Goal: Information Seeking & Learning: Check status

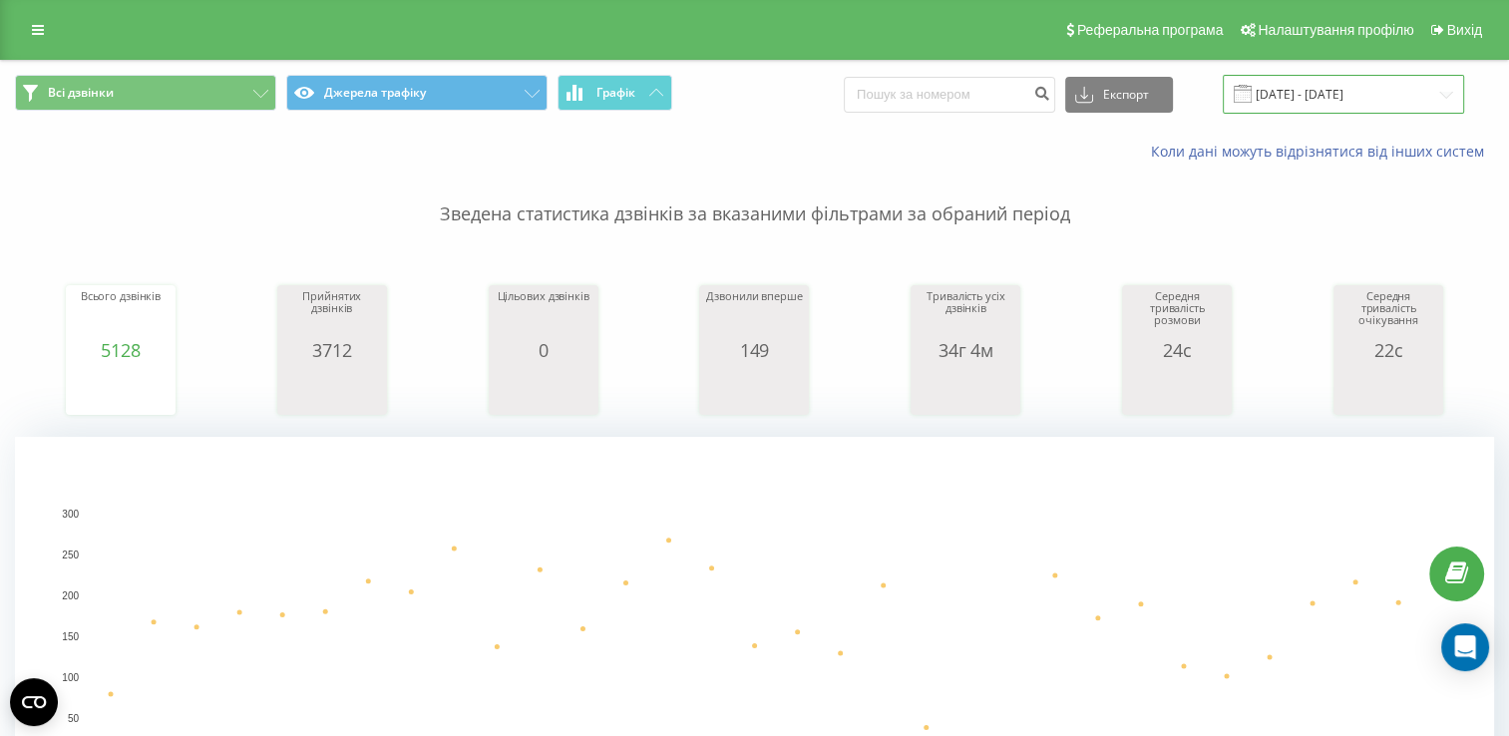
click at [1392, 98] on input "10.06.2024 - 10.07.2024" at bounding box center [1343, 94] width 241 height 39
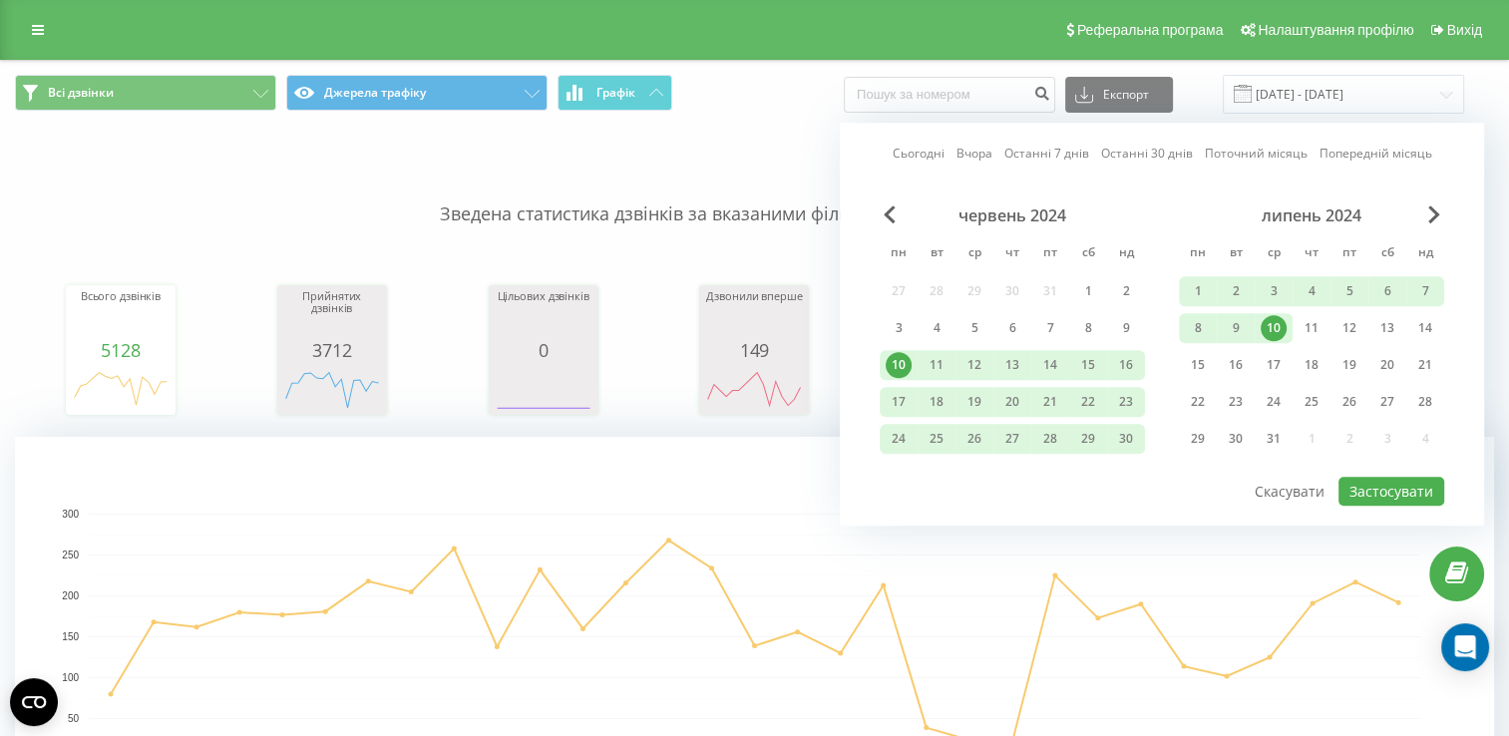
click at [922, 152] on link "Сьогодні" at bounding box center [919, 154] width 52 height 19
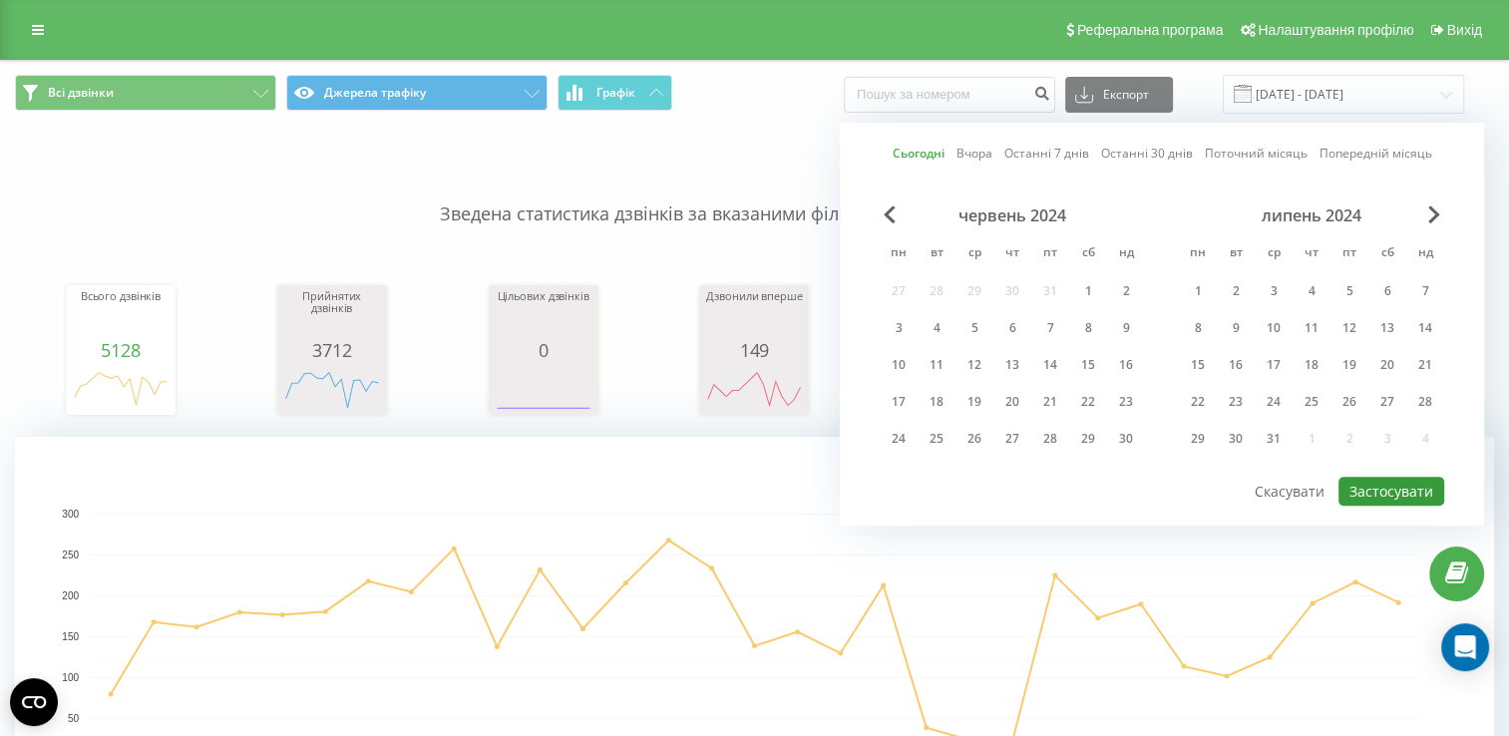
click at [1383, 487] on button "Застосувати" at bounding box center [1391, 491] width 106 height 29
type input "[DATE] - [DATE]"
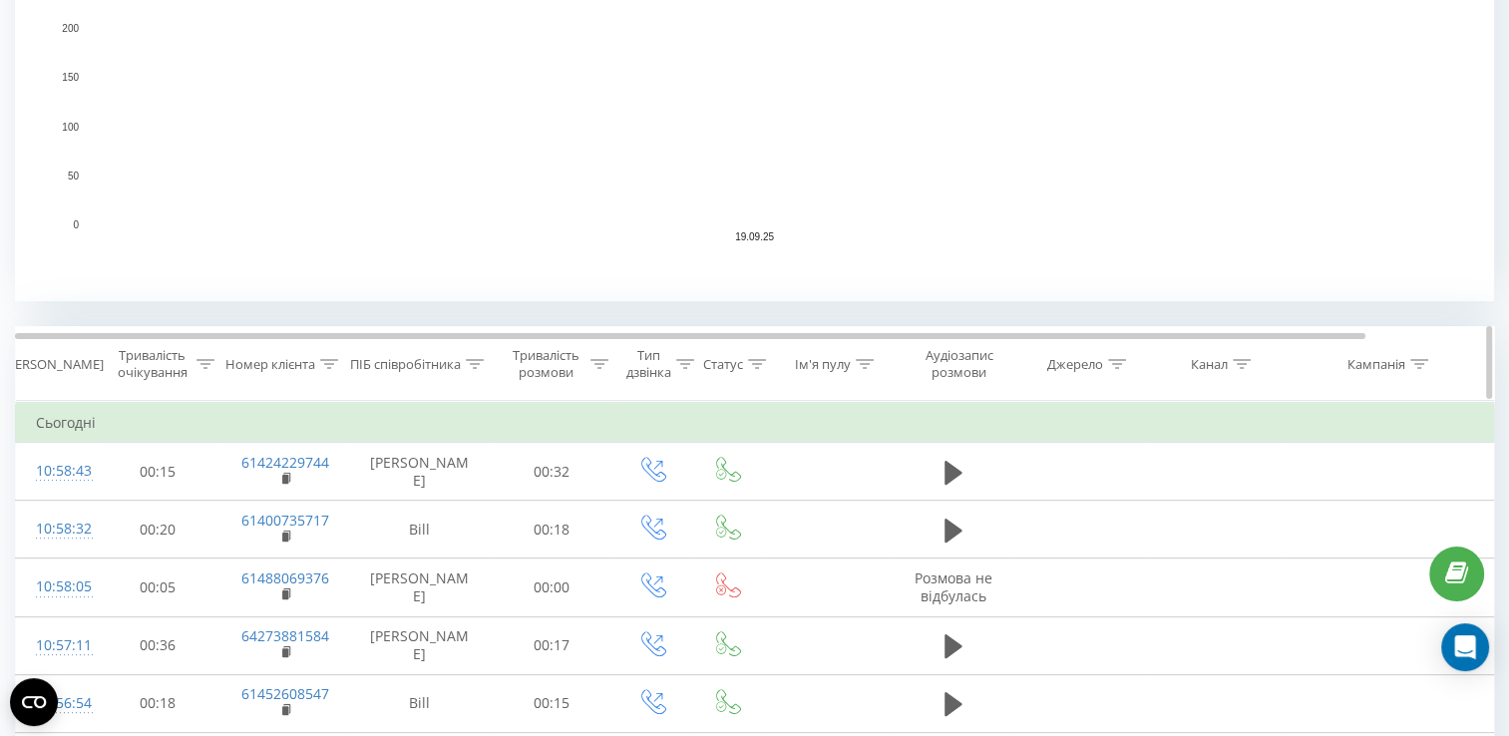
scroll to position [547, 0]
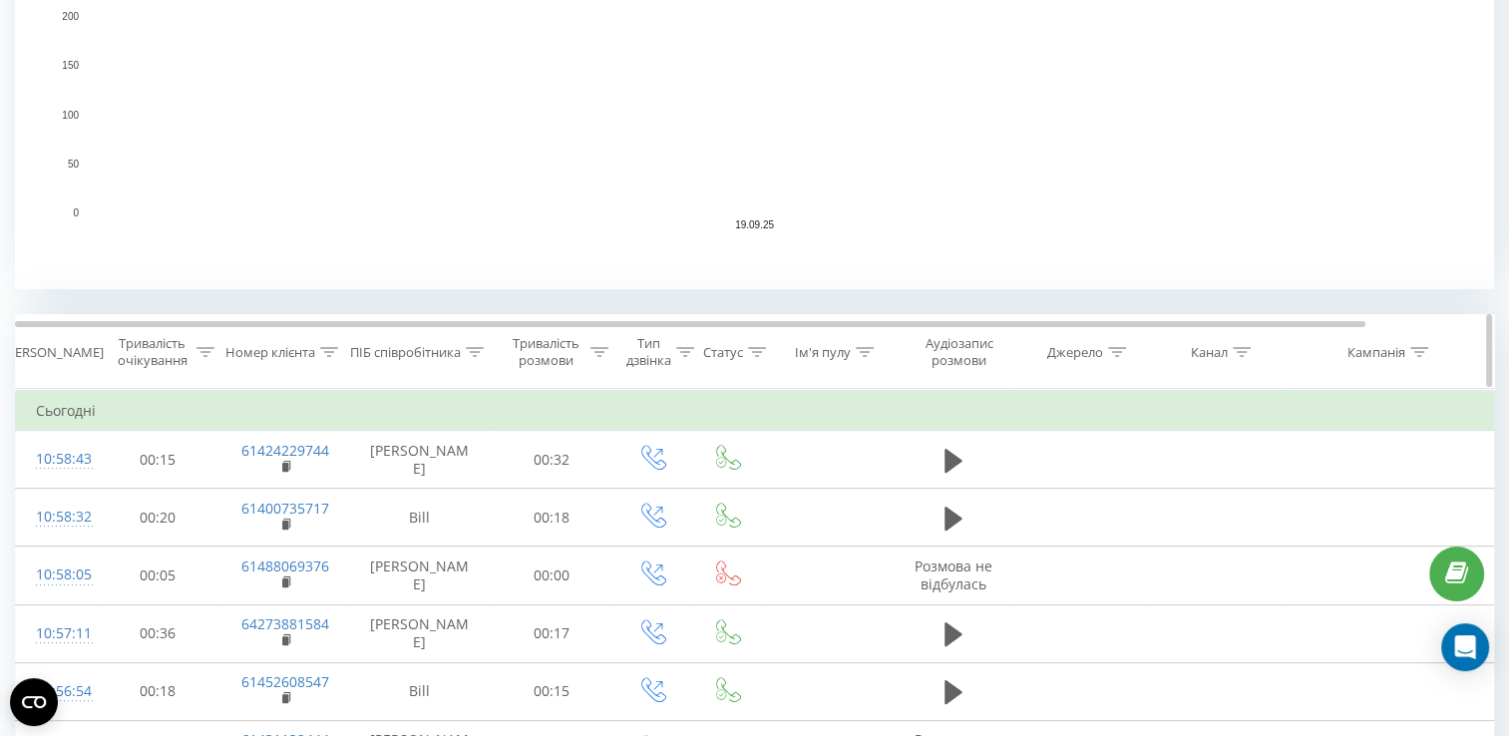
click at [435, 355] on div "ПІБ співробітника" at bounding box center [405, 352] width 111 height 17
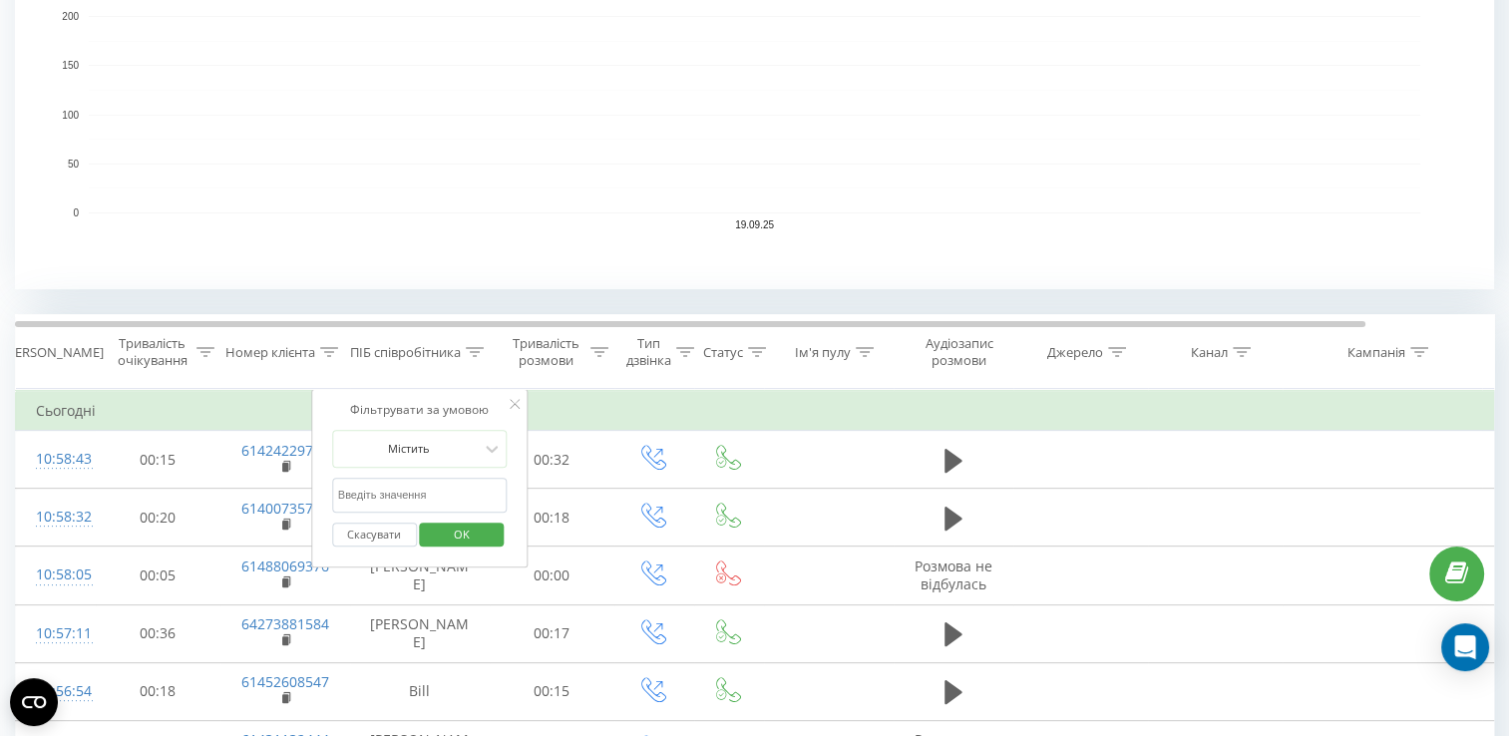
click at [434, 490] on input "text" at bounding box center [420, 495] width 176 height 35
type input "[PERSON_NAME]"
click at [463, 533] on span "OK" at bounding box center [462, 534] width 56 height 31
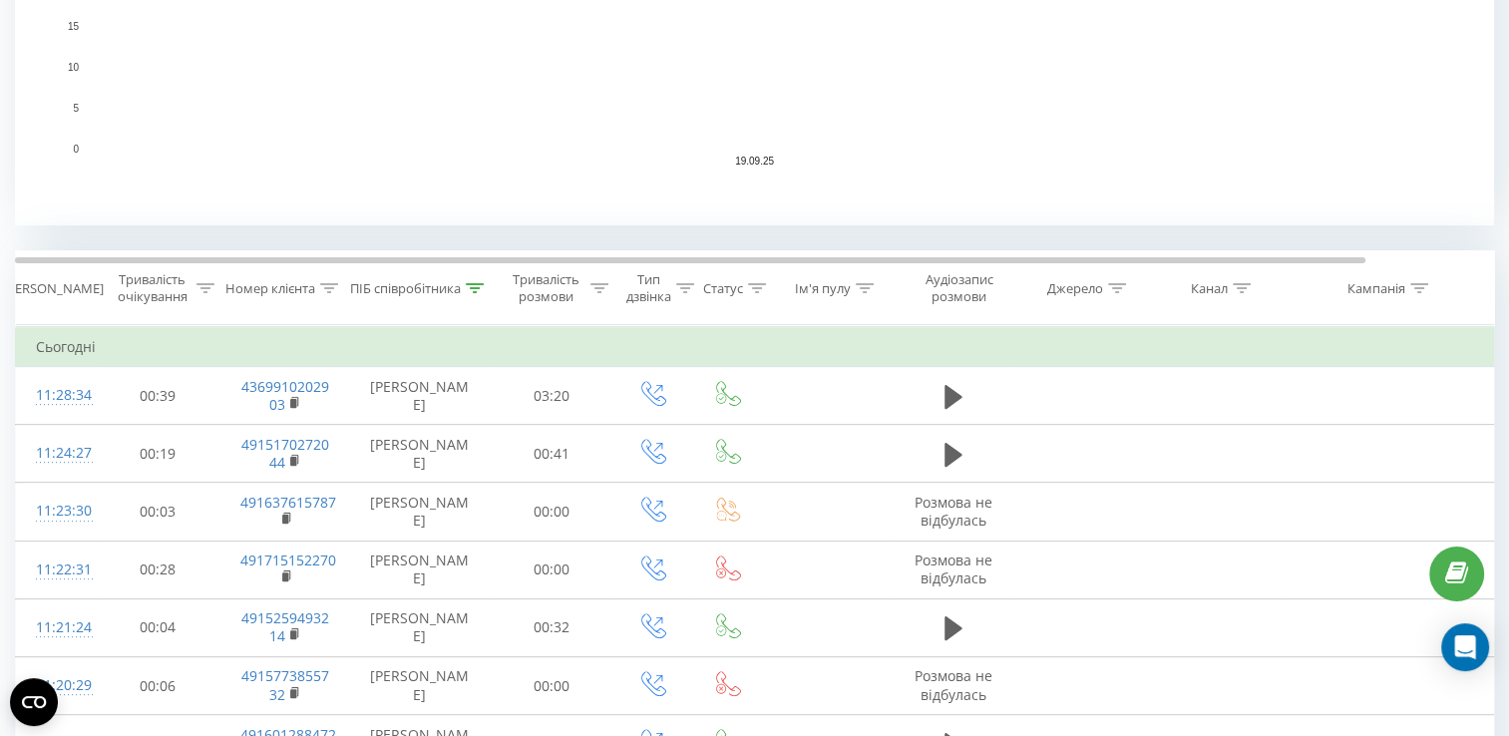
scroll to position [693, 0]
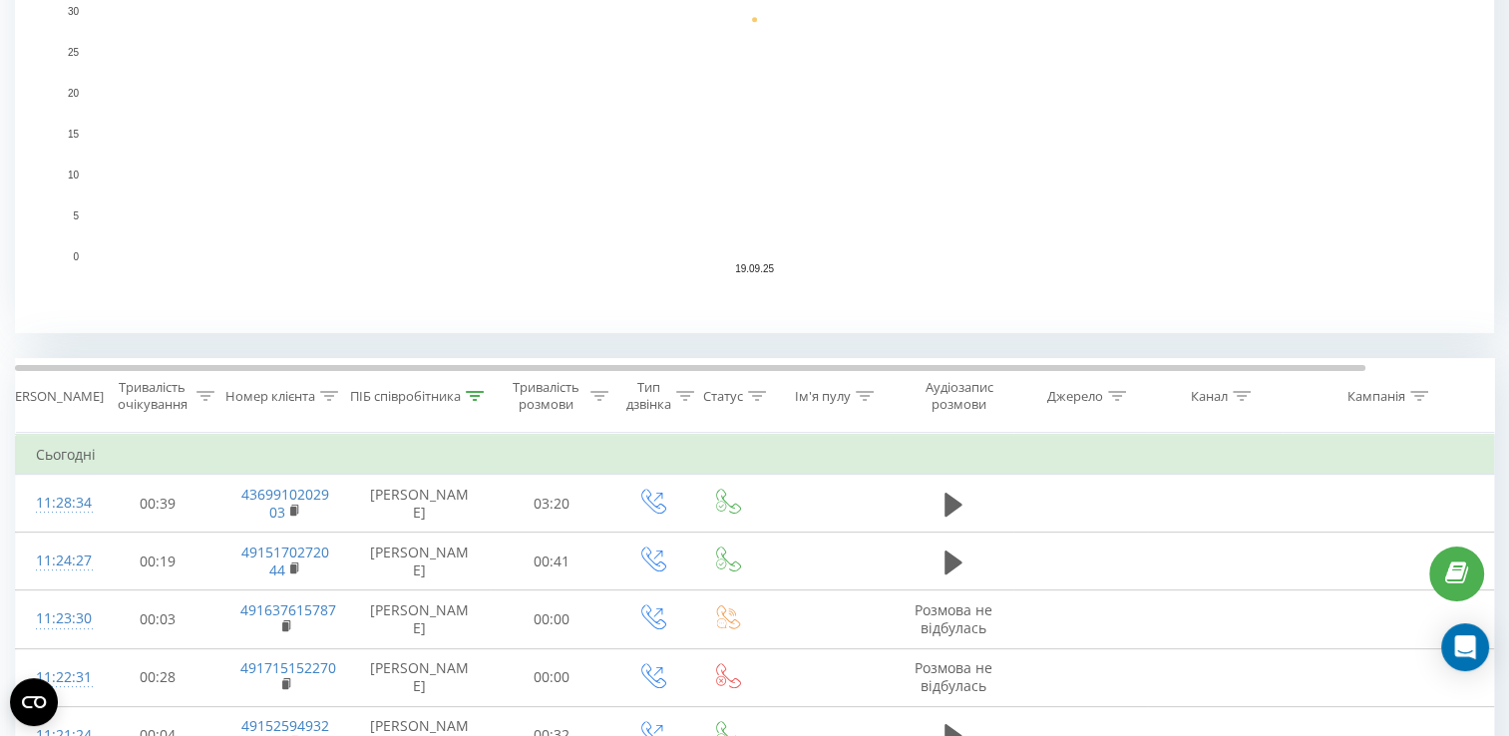
scroll to position [519, 0]
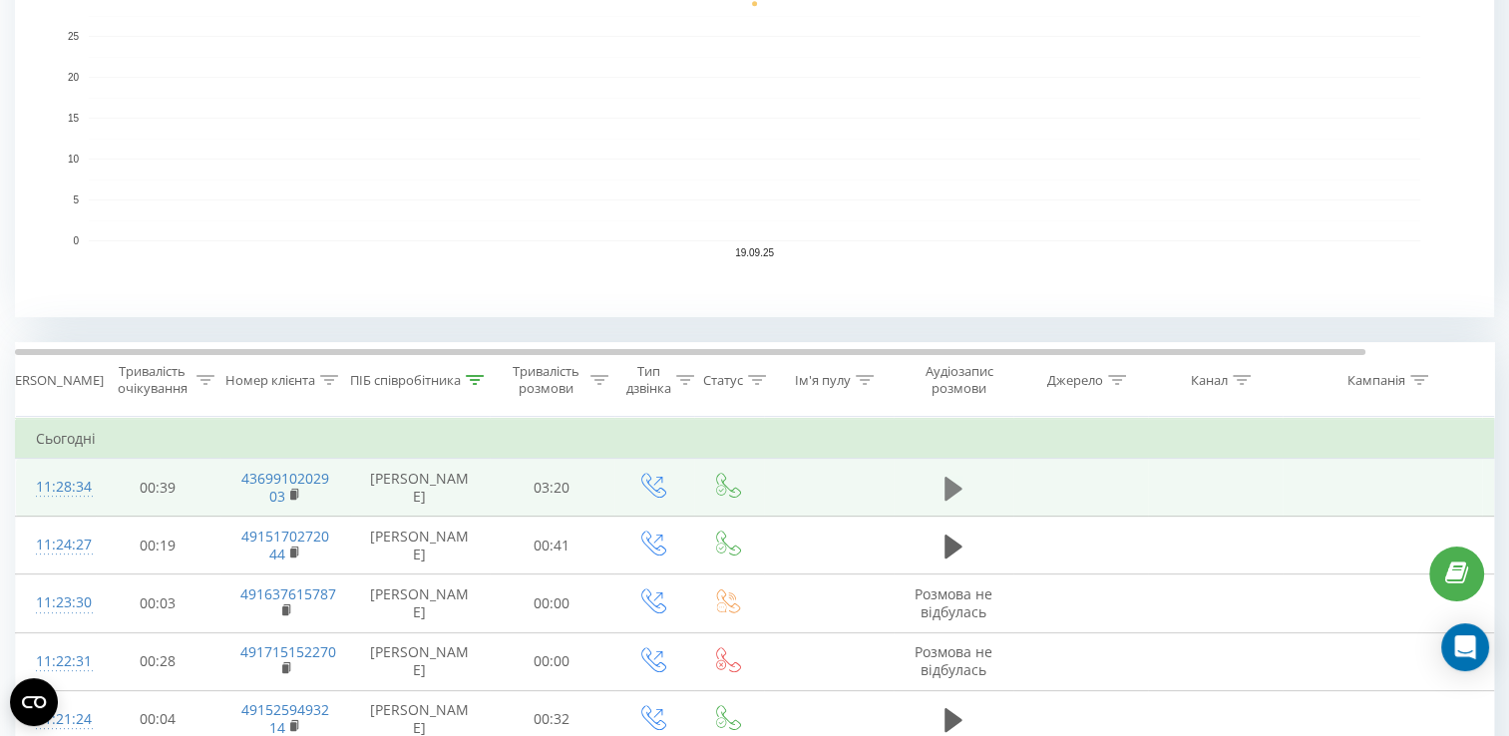
click at [944, 491] on icon at bounding box center [953, 488] width 18 height 24
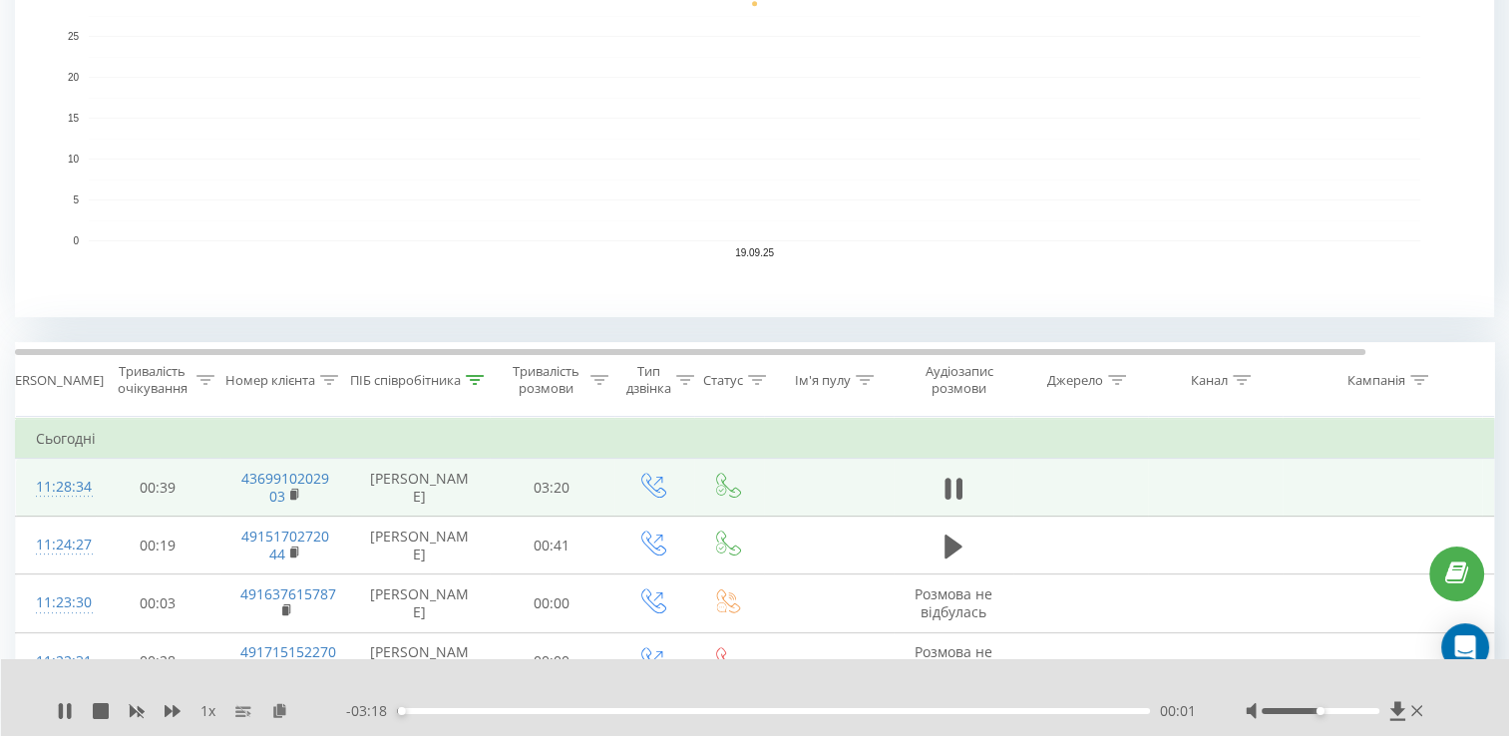
click at [641, 716] on div "- 03:18 00:01 00:01" at bounding box center [771, 711] width 850 height 20
click at [656, 711] on div "01:09" at bounding box center [773, 711] width 753 height 6
click at [903, 709] on div "02:14" at bounding box center [773, 711] width 753 height 6
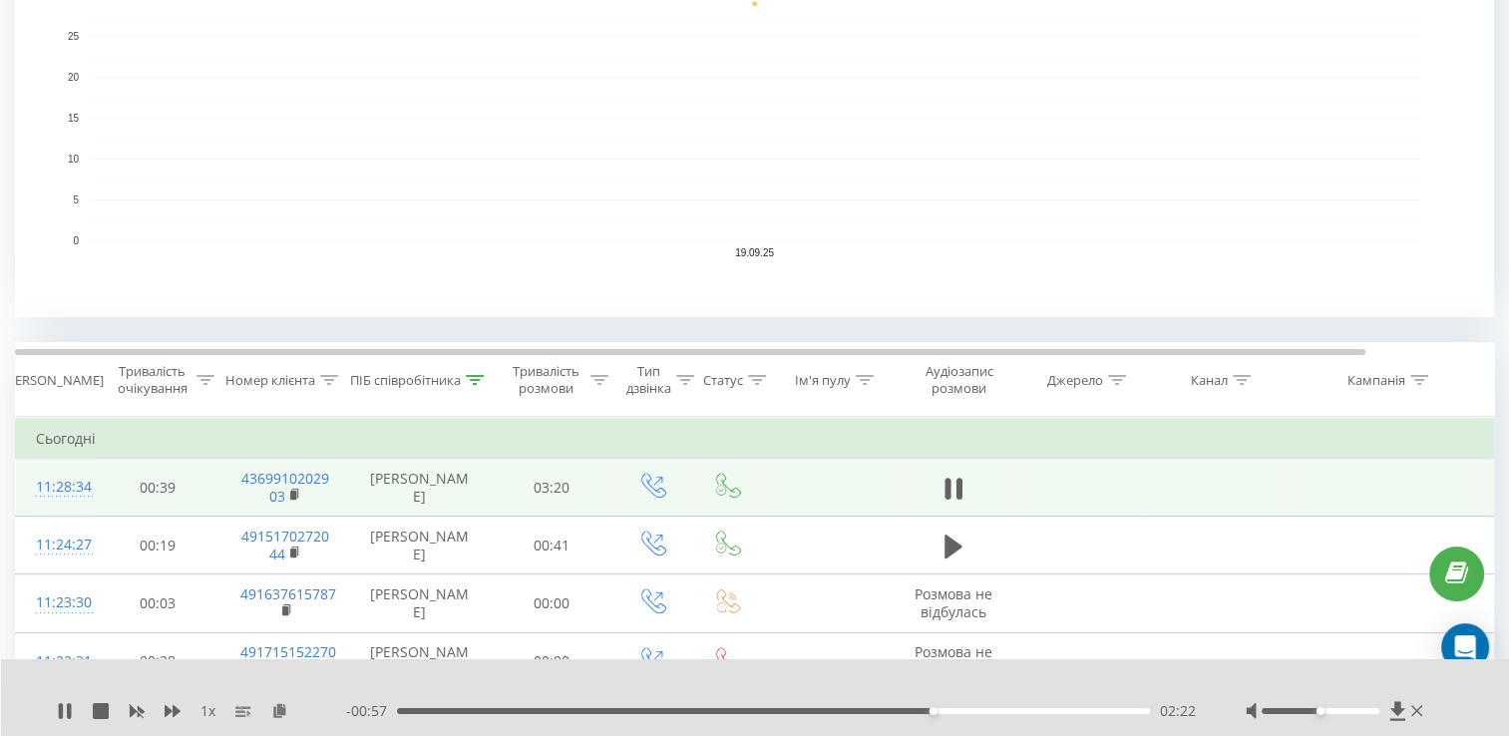
click at [1058, 714] on div "- 00:57 02:22 02:22" at bounding box center [771, 711] width 850 height 20
click at [1065, 710] on div "02:57" at bounding box center [773, 711] width 753 height 6
click at [1108, 708] on div "03:09" at bounding box center [773, 711] width 753 height 6
click at [1416, 713] on icon at bounding box center [1416, 711] width 11 height 16
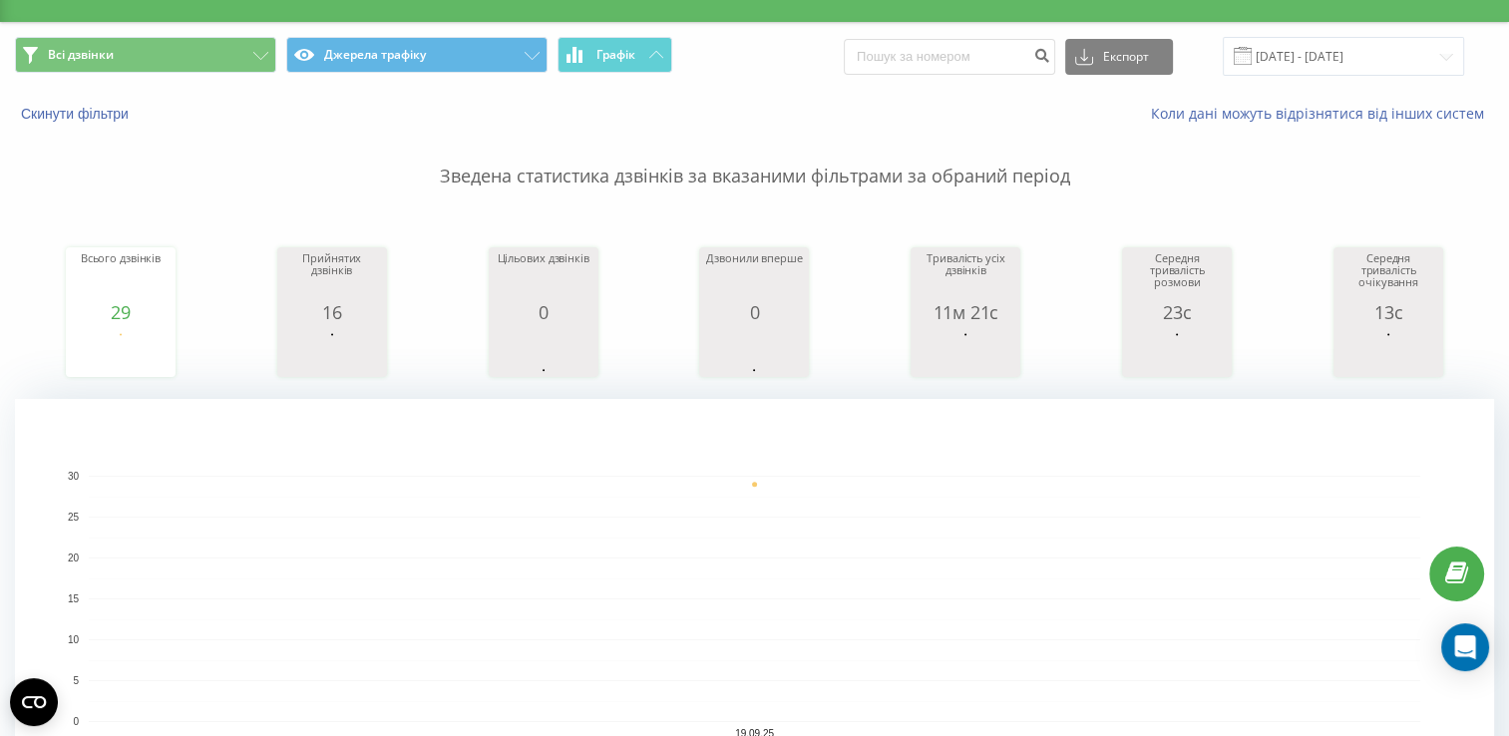
scroll to position [0, 0]
